Goal: Task Accomplishment & Management: Use online tool/utility

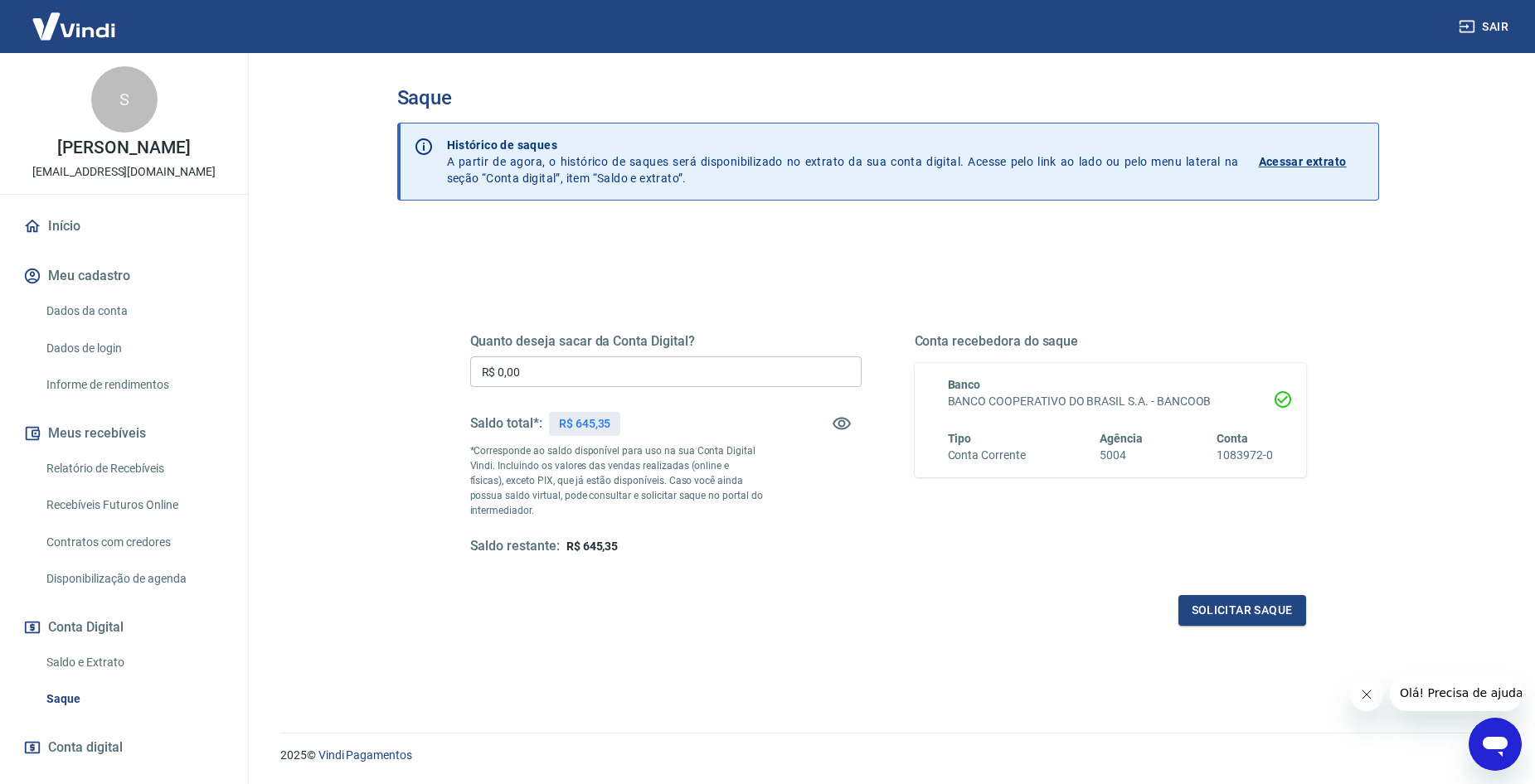
click at [617, 355] on div "Quanto deseja sacar da Conta Digital? R$ 0,00 ​ Saldo total*: R$ 645,35 *Corres…" at bounding box center [666, 444] width 391 height 223
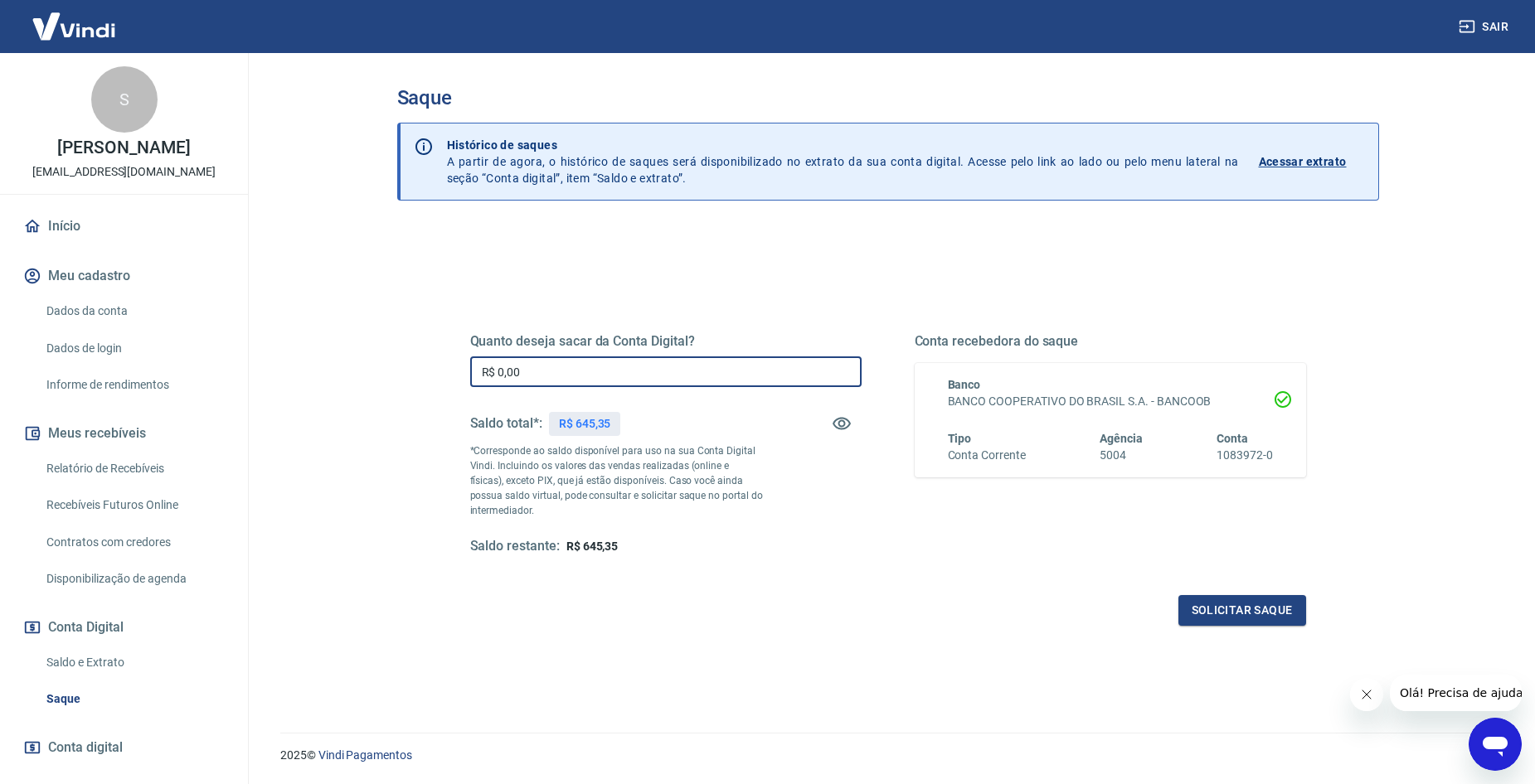
click at [616, 362] on input "R$ 0,00" at bounding box center [666, 372] width 391 height 31
type input "R$ 645,35"
click at [1201, 632] on div "Quanto deseja sacar da Conta Digital? R$ 645,35 ​ Saldo total*: R$ 645,35 *Corr…" at bounding box center [888, 453] width 875 height 385
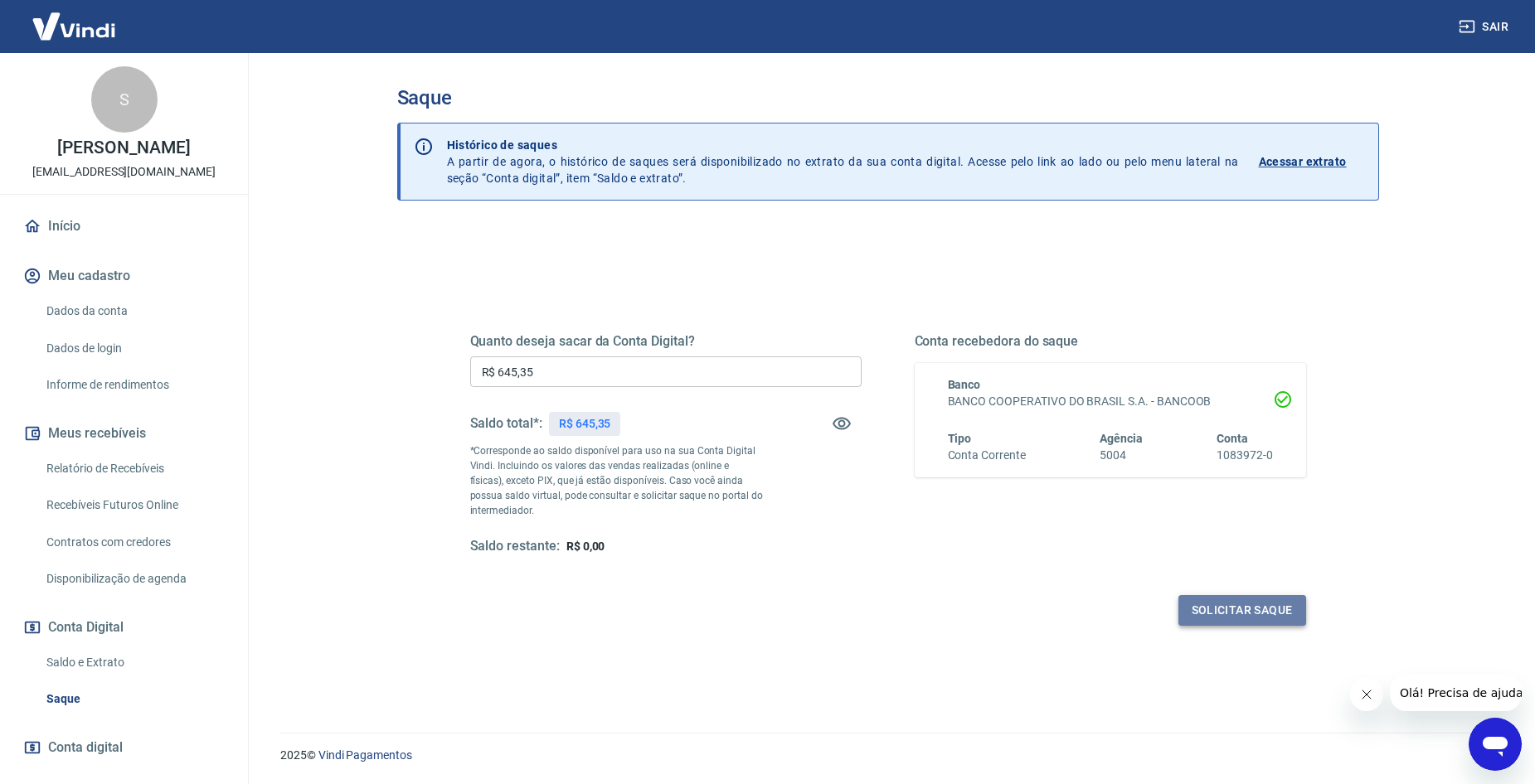
click at [1204, 607] on button "Solicitar saque" at bounding box center [1243, 611] width 128 height 31
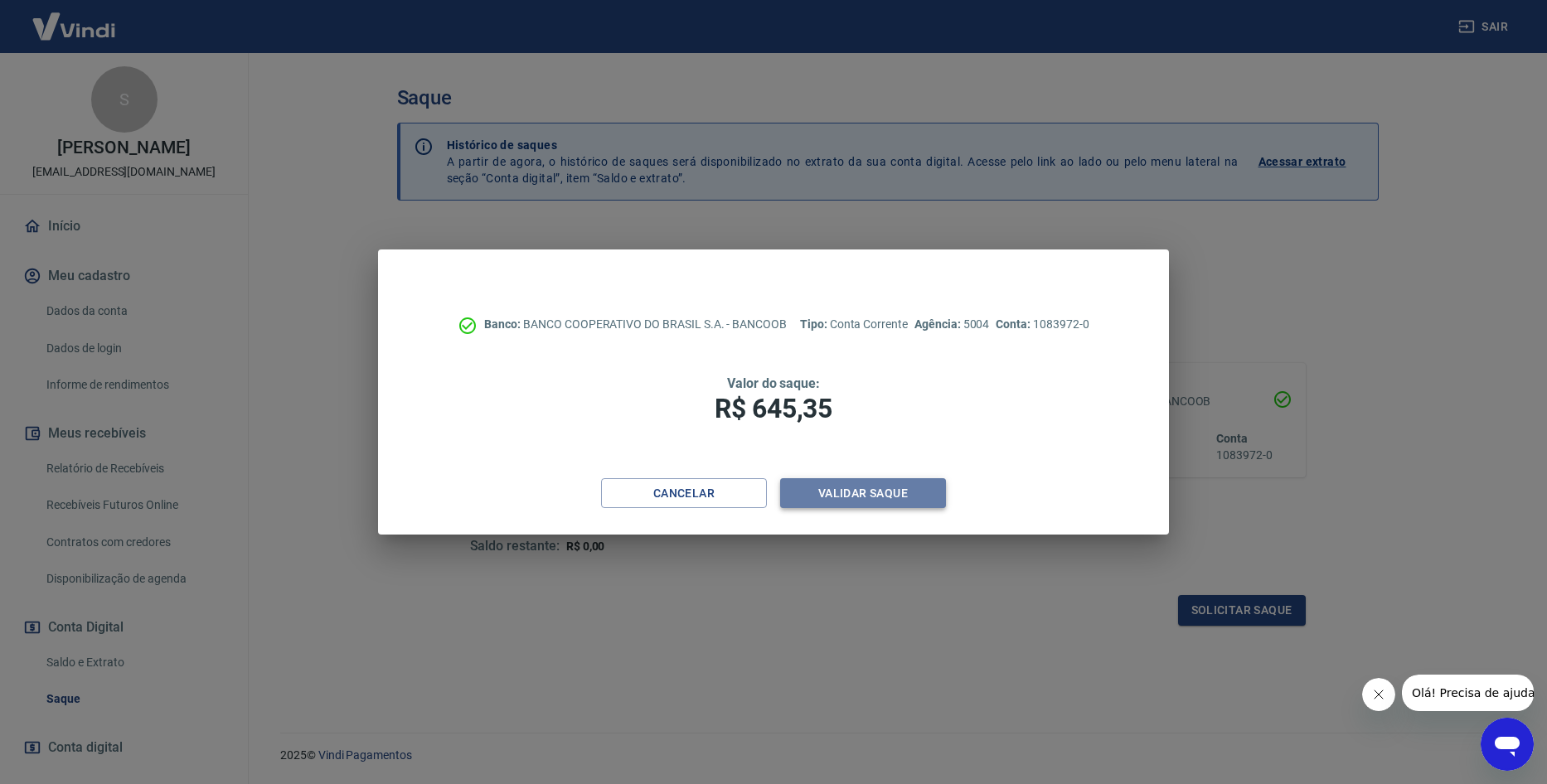
click at [926, 496] on button "Validar saque" at bounding box center [863, 494] width 166 height 31
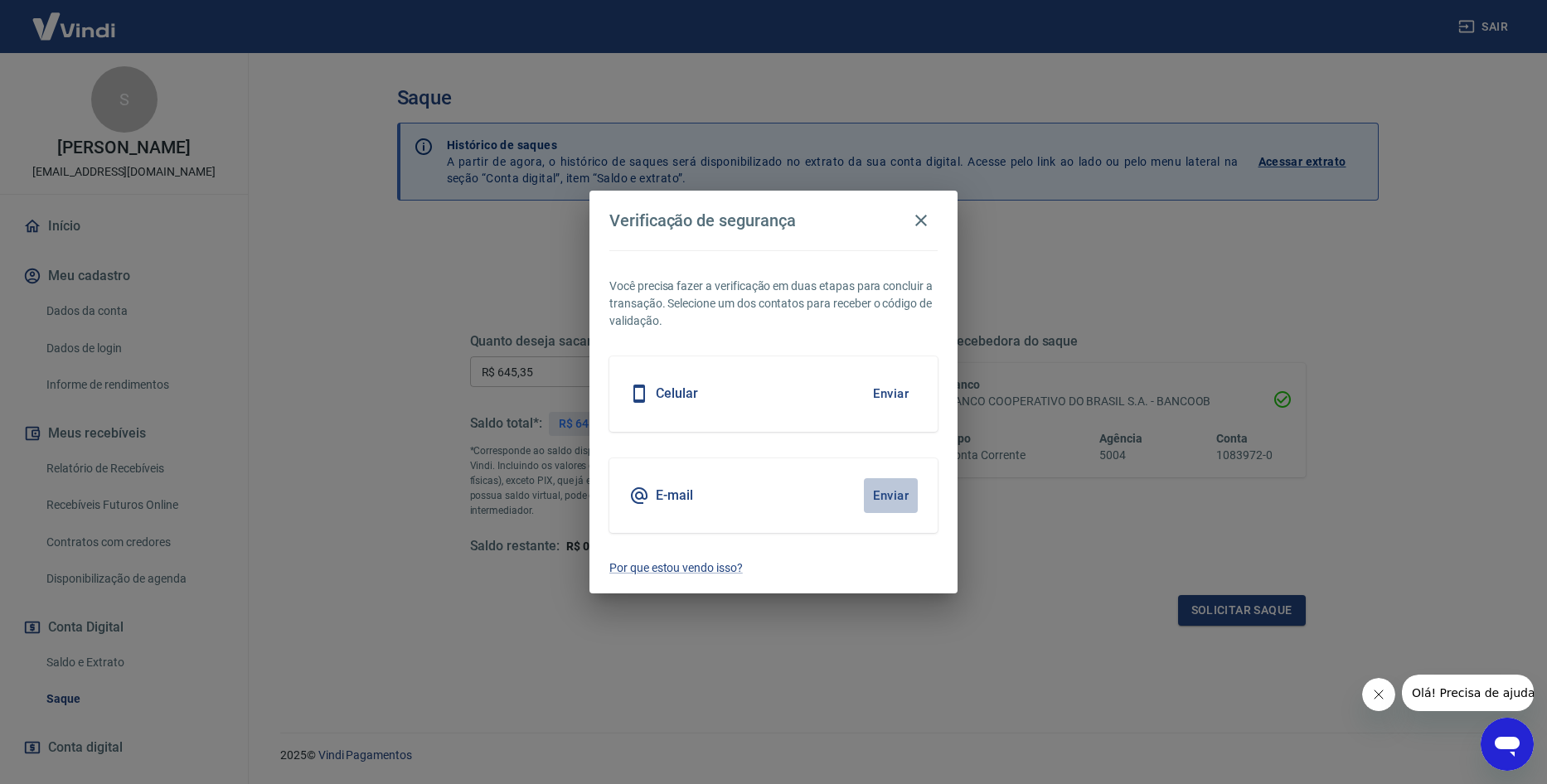
click at [880, 503] on button "Enviar" at bounding box center [891, 496] width 54 height 35
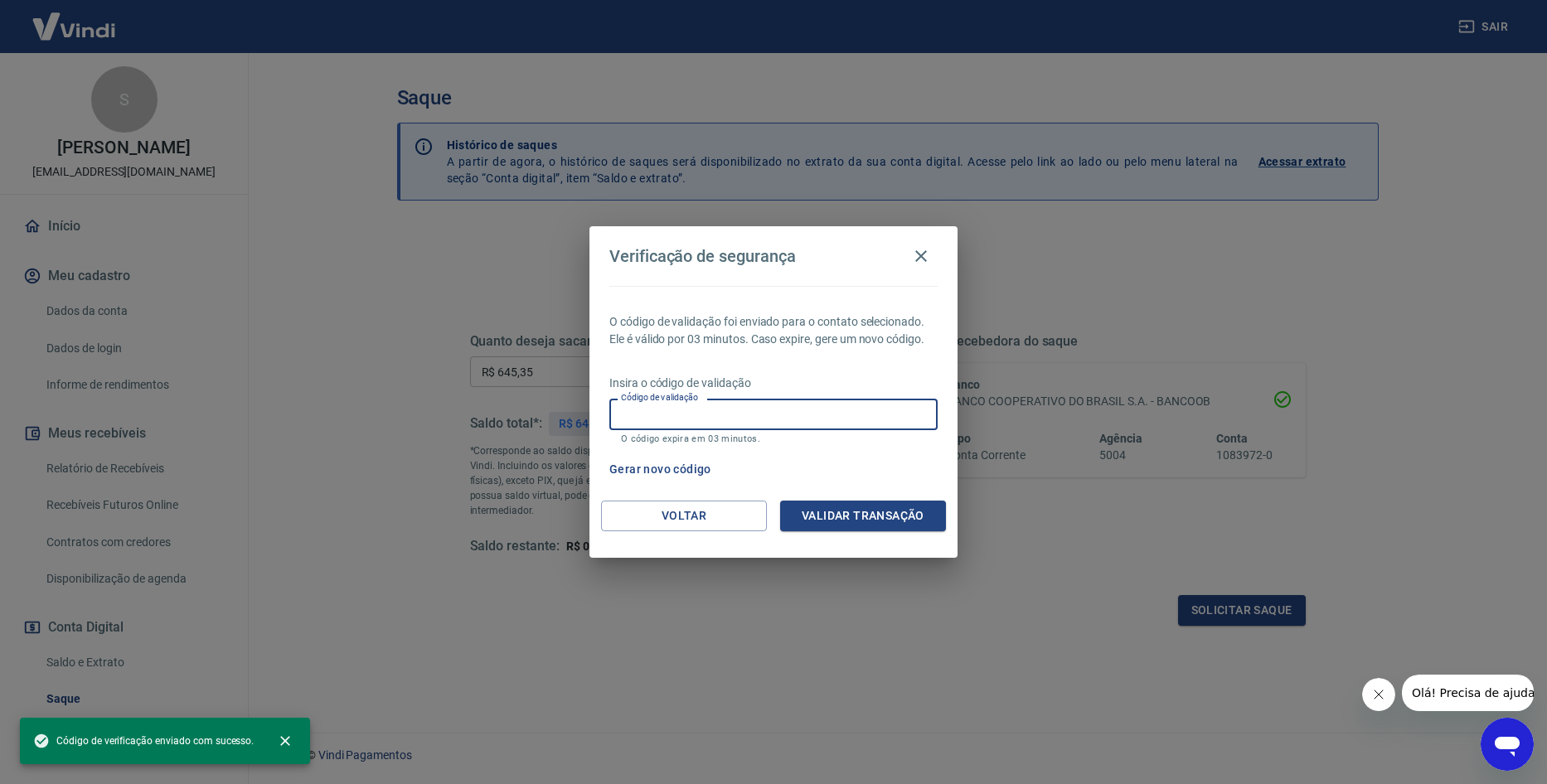
click at [791, 413] on input "Código de validação" at bounding box center [774, 414] width 328 height 31
paste input "100707"
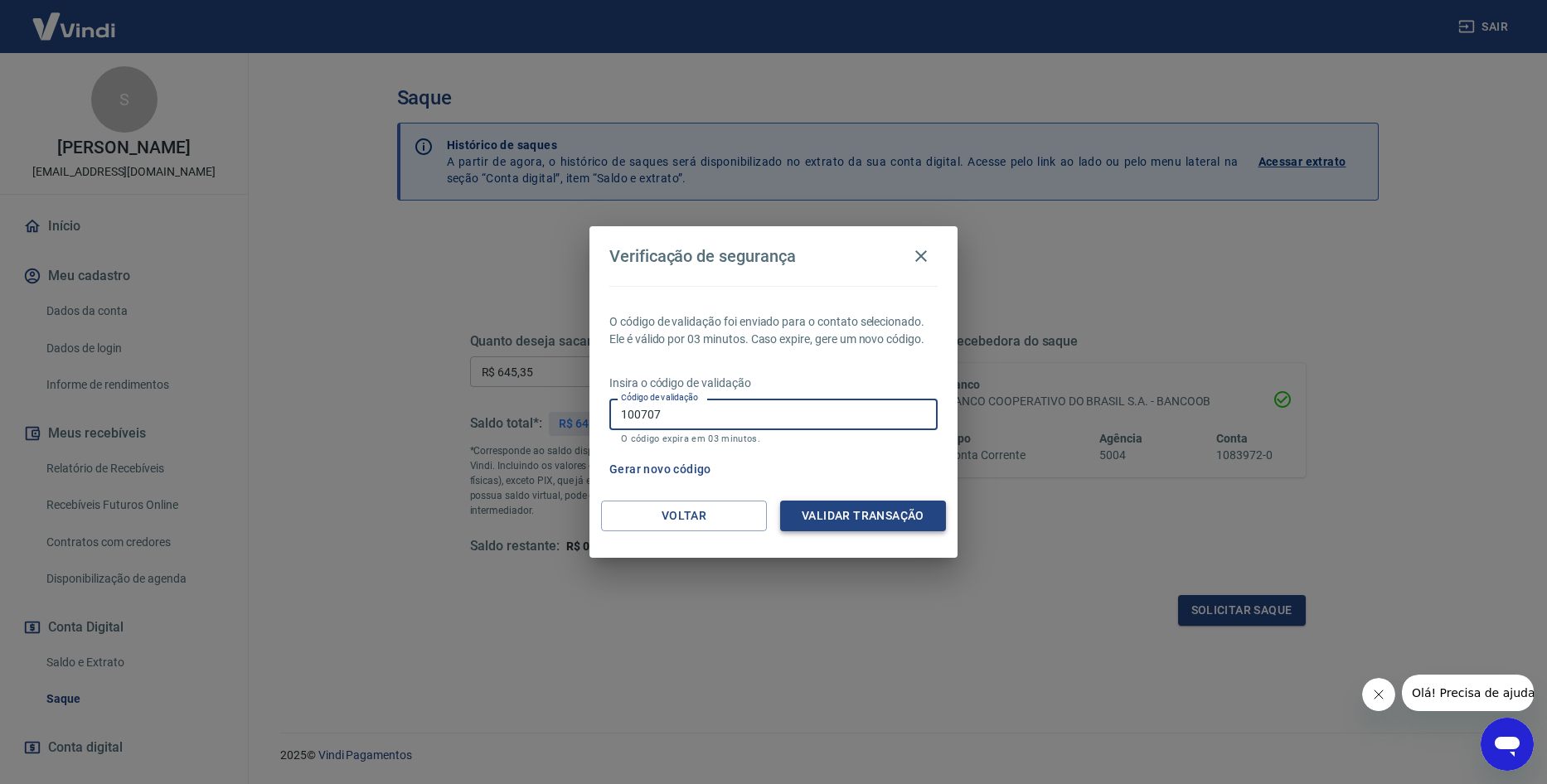
type input "100707"
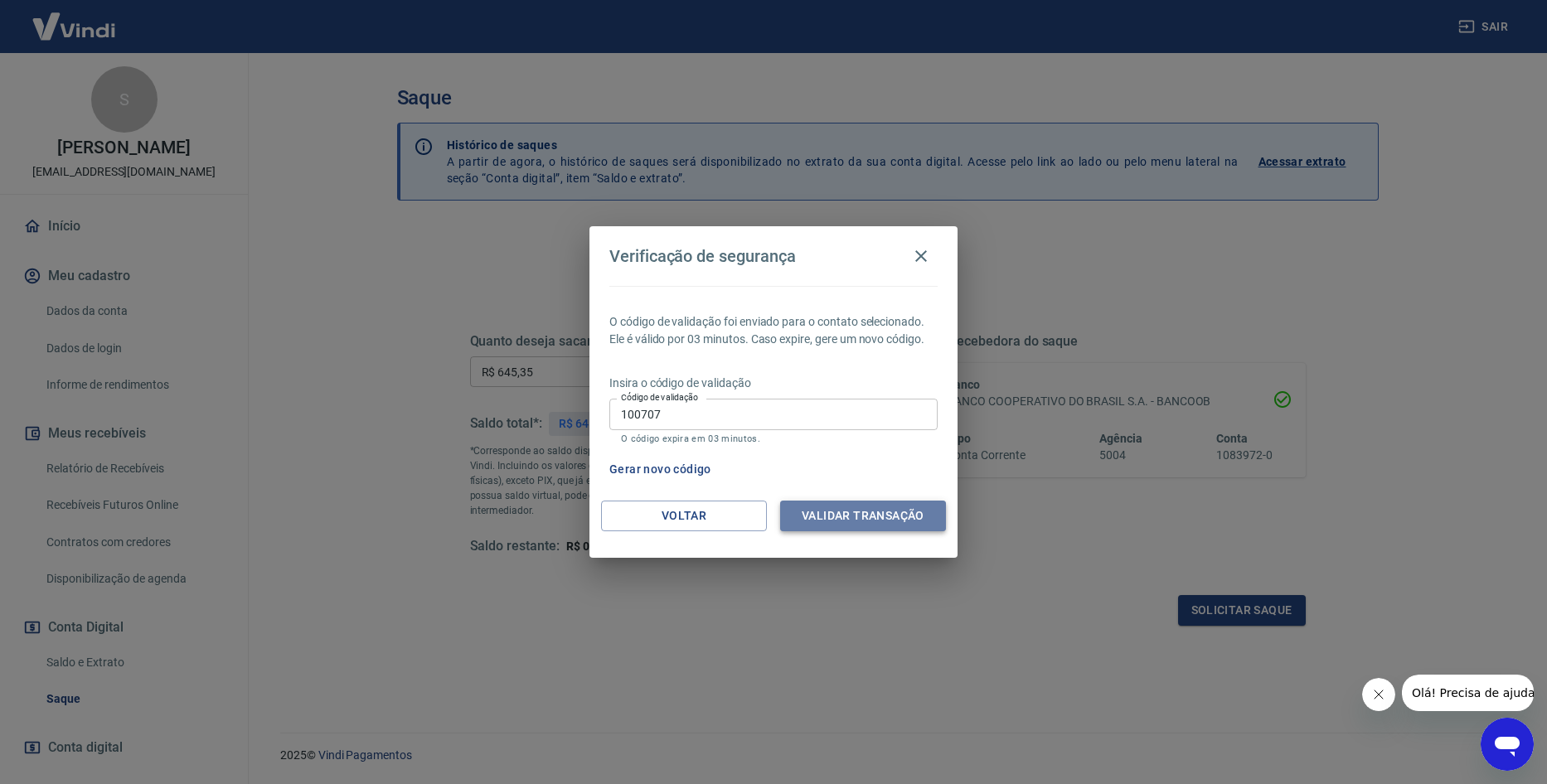
click at [845, 505] on button "Validar transação" at bounding box center [863, 516] width 166 height 31
